Goal: Transaction & Acquisition: Purchase product/service

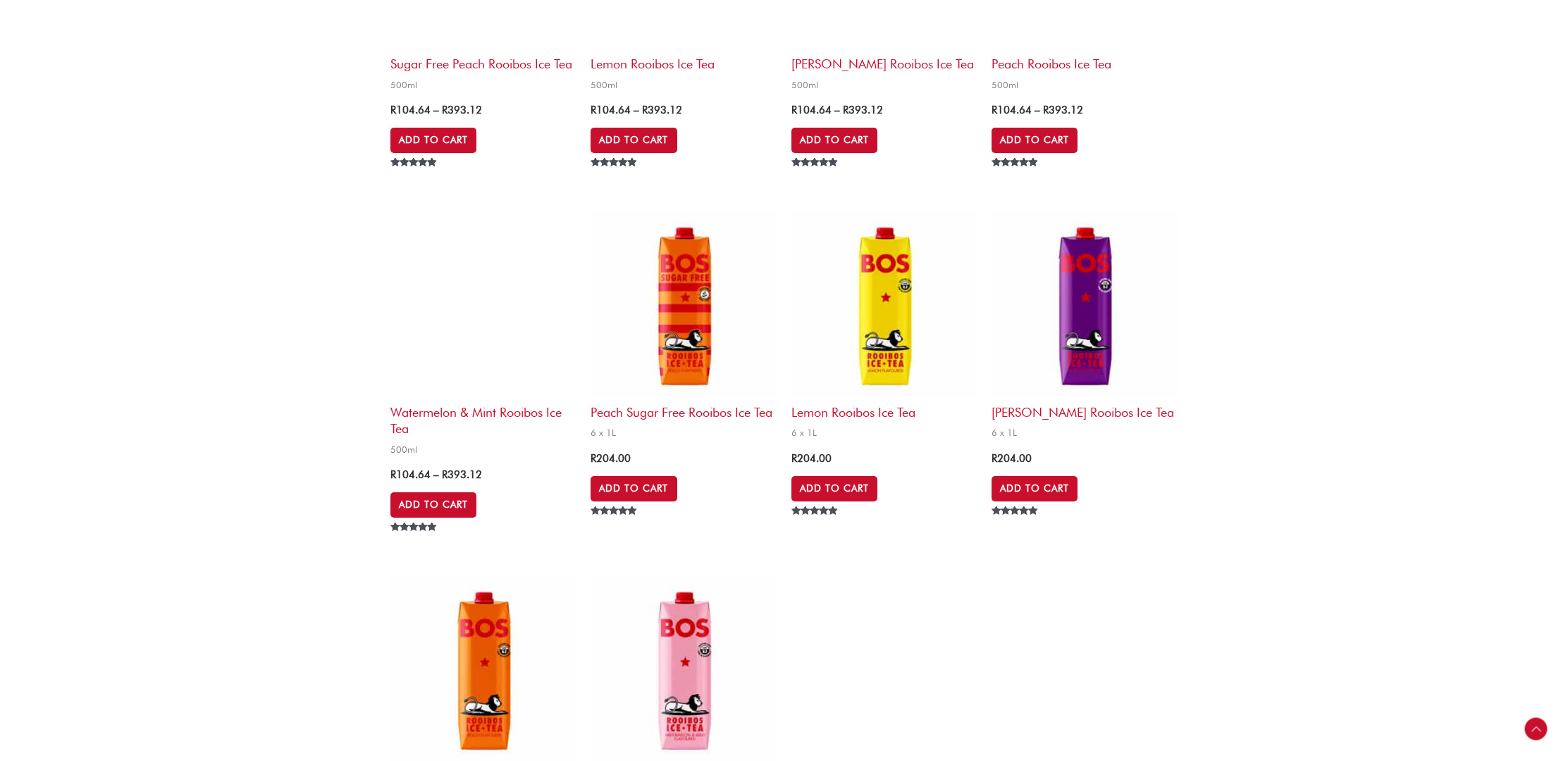
scroll to position [2461, 0]
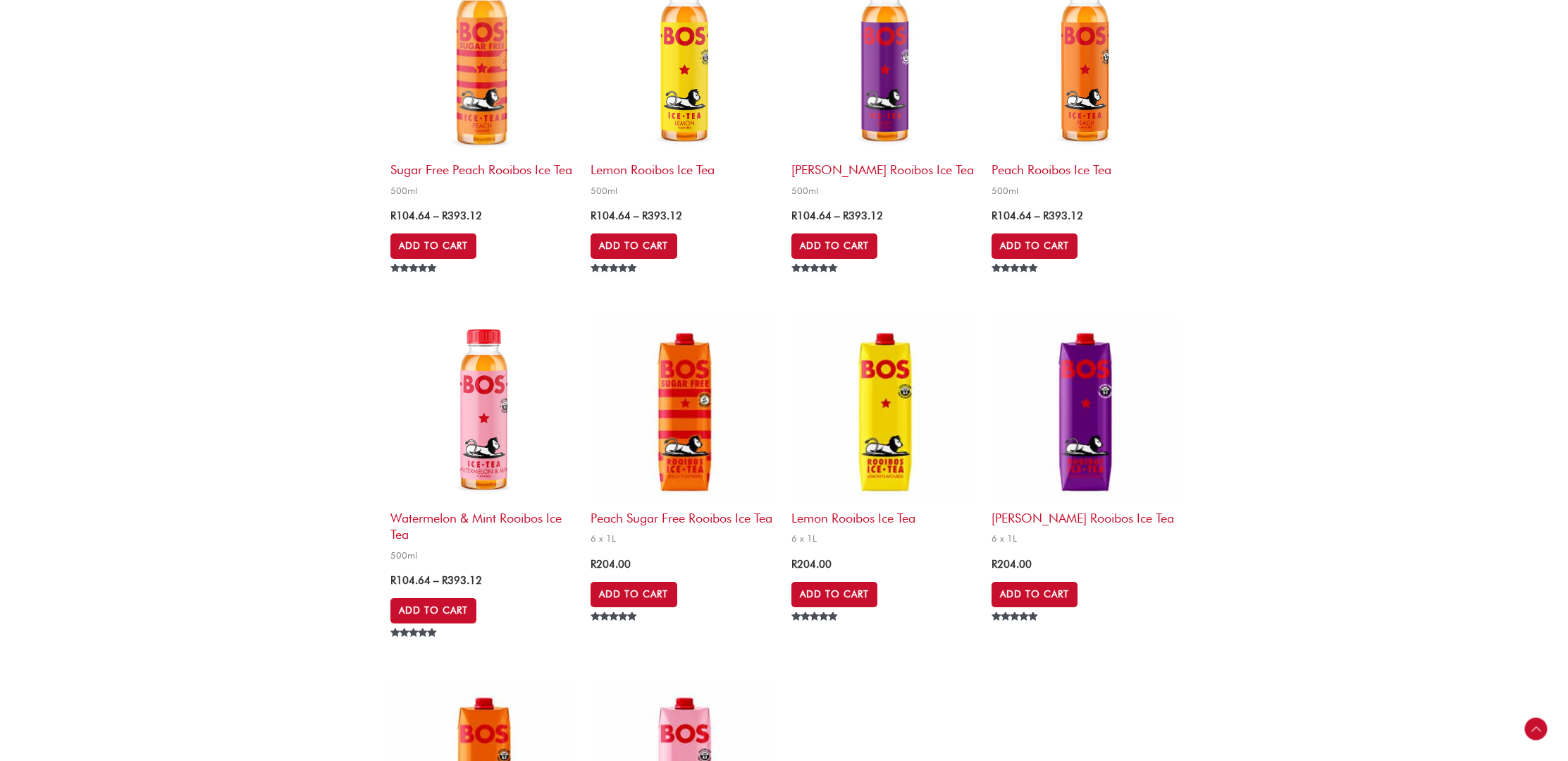
scroll to position [2347, 0]
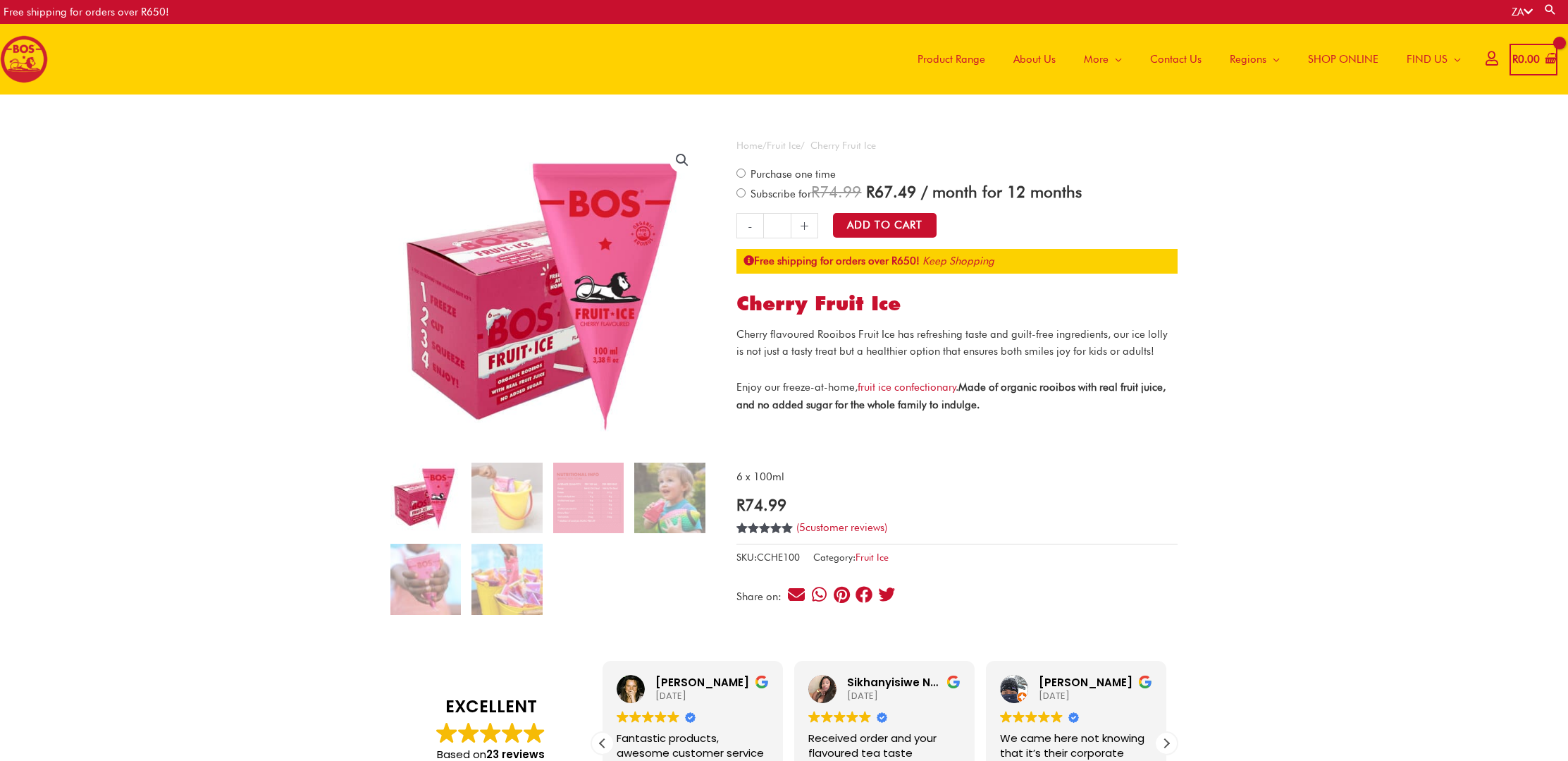
click at [1327, 627] on div "**********" at bounding box center [784, 691] width 1568 height 1192
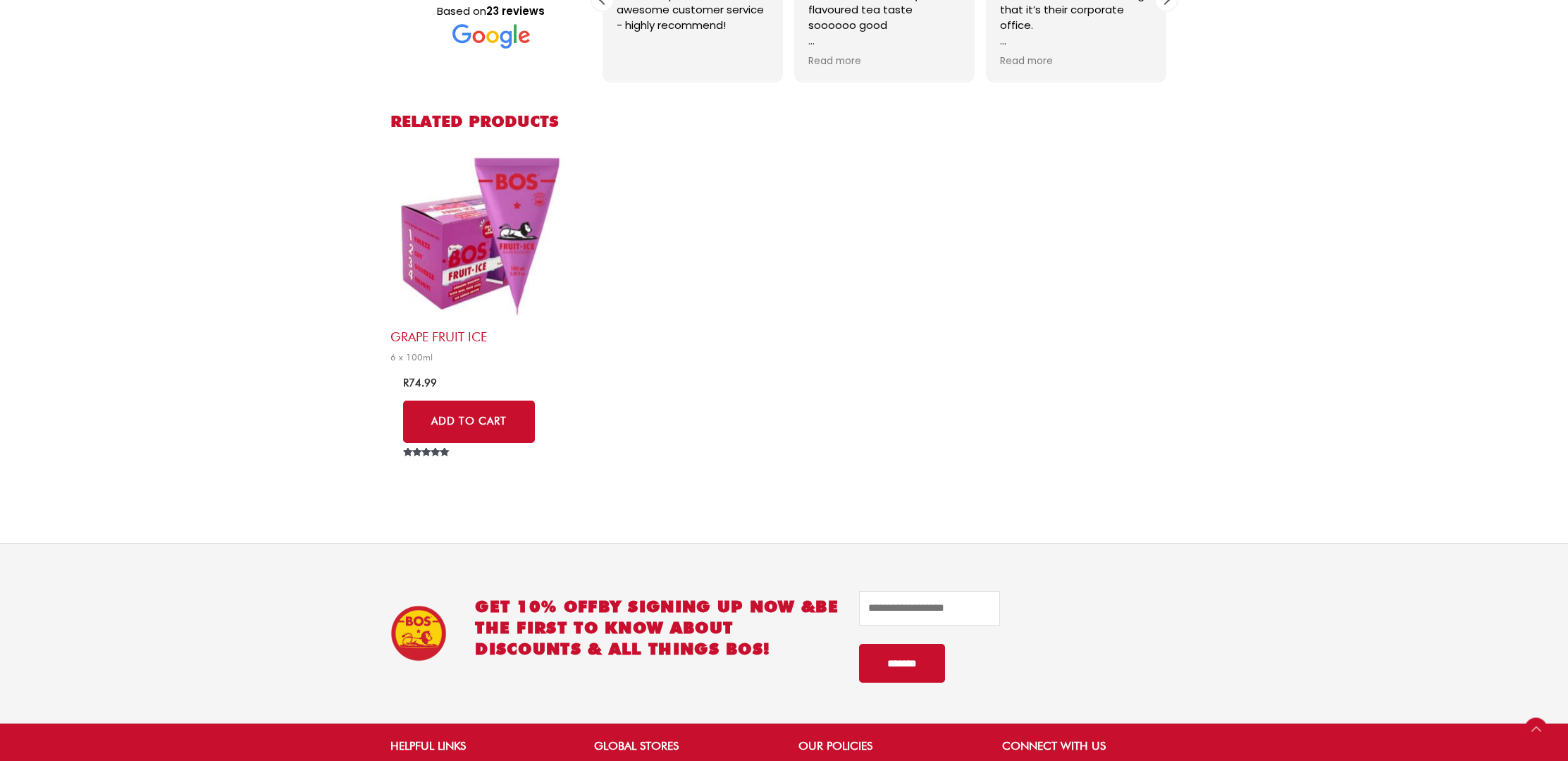
scroll to position [740, 0]
